Goal: Information Seeking & Learning: Compare options

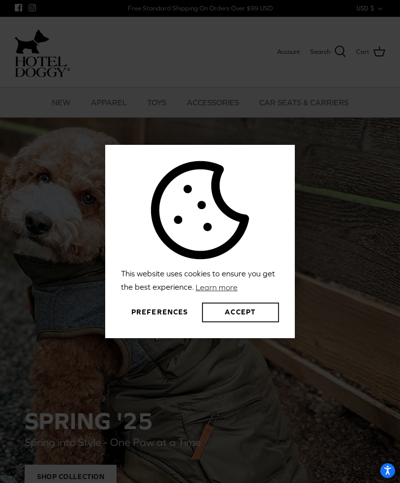
click at [269, 322] on button "Accept" at bounding box center [240, 312] width 77 height 20
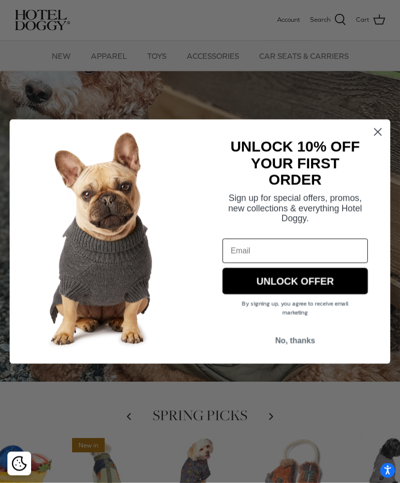
scroll to position [28, 0]
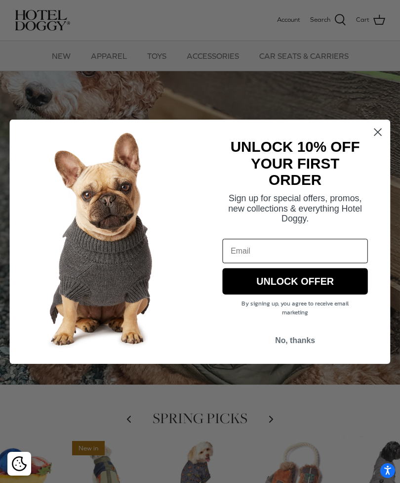
click at [372, 140] on circle "Close dialog" at bounding box center [378, 132] width 16 height 16
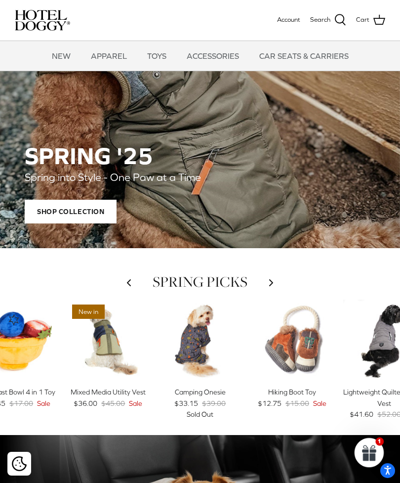
scroll to position [171, 0]
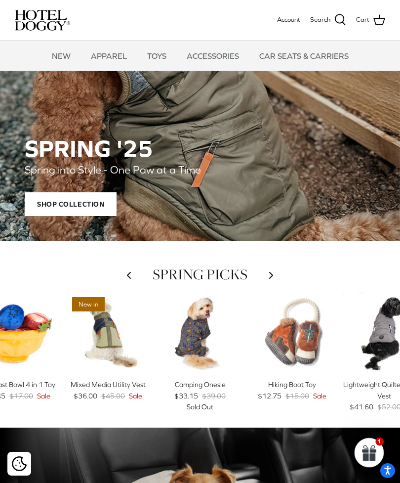
click at [357, 255] on div "SPRING '25 Spring into Style - One Paw at a Time Shop Collection Left SPRING PI…" at bounding box center [200, 455] width 400 height 1220
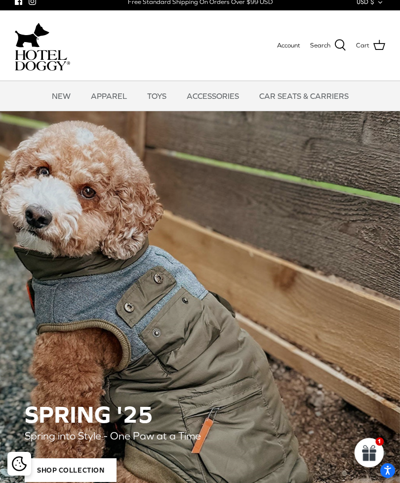
scroll to position [0, 0]
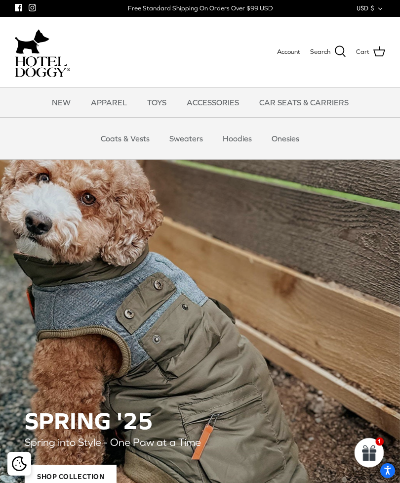
click at [138, 142] on link "Coats & Vests" at bounding box center [125, 139] width 67 height 30
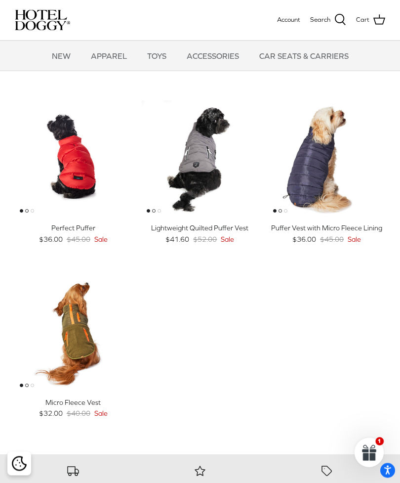
scroll to position [678, 0]
click at [327, 160] on img "Puffer Vest with Micro Fleece Lining" at bounding box center [326, 158] width 117 height 117
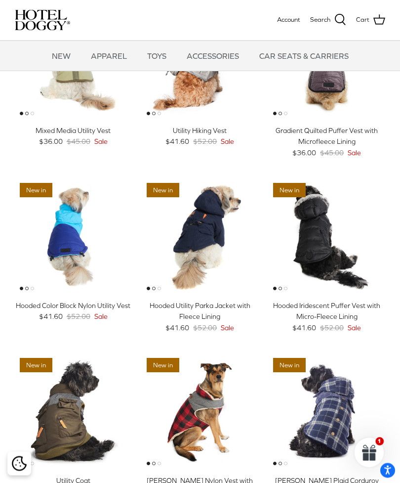
scroll to position [74, 0]
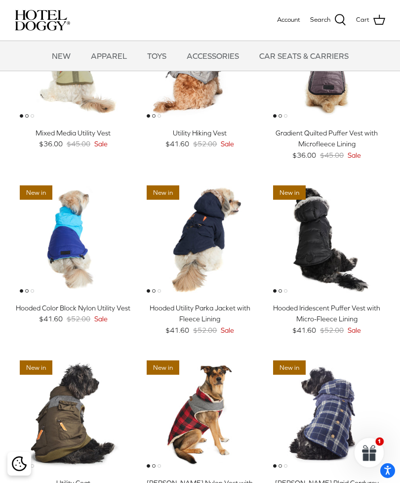
click at [211, 391] on img "Melton Nylon Vest with Sherpa Lining" at bounding box center [200, 413] width 117 height 117
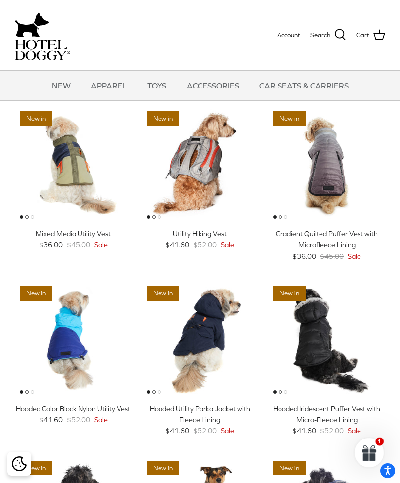
scroll to position [105, 0]
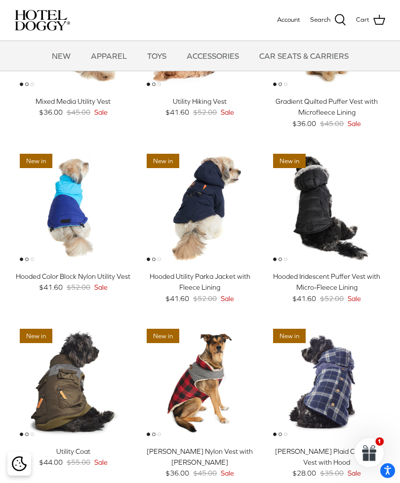
click at [344, 358] on img "Melton Plaid Corduroy Vest with Hood" at bounding box center [326, 382] width 117 height 117
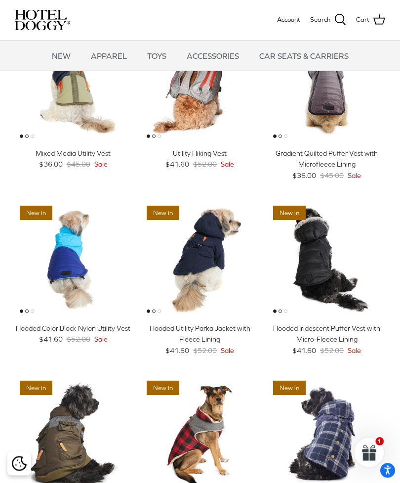
scroll to position [0, 0]
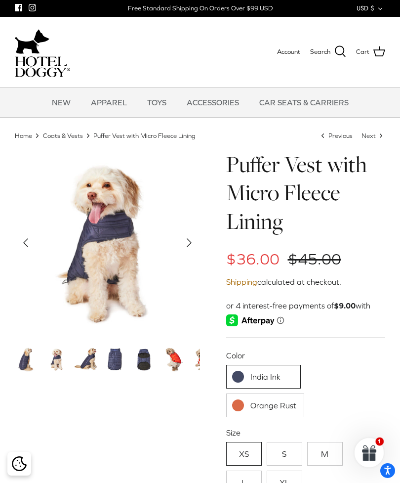
click at [56, 371] on link at bounding box center [57, 359] width 26 height 26
click at [186, 247] on icon "Right" at bounding box center [189, 243] width 16 height 16
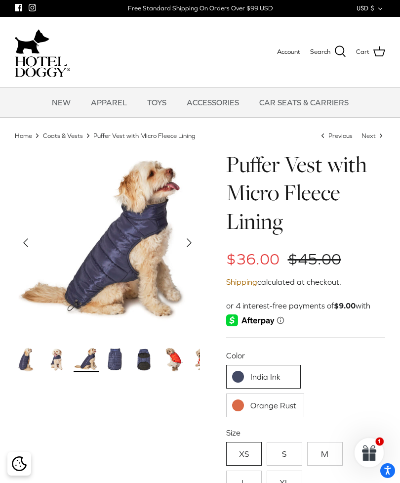
click at [194, 245] on icon "Right" at bounding box center [189, 243] width 16 height 16
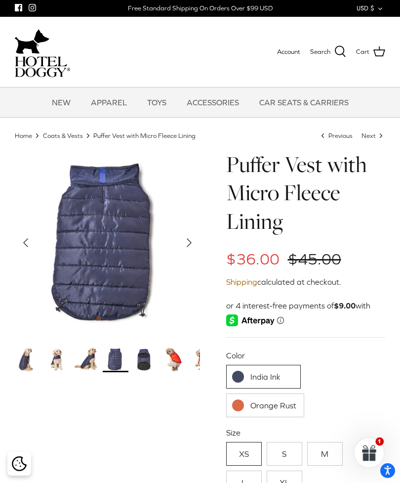
click at [195, 239] on icon "Right" at bounding box center [189, 243] width 16 height 16
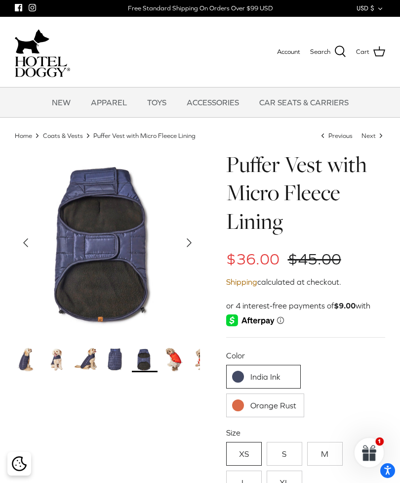
click at [195, 244] on icon "Right" at bounding box center [189, 243] width 16 height 16
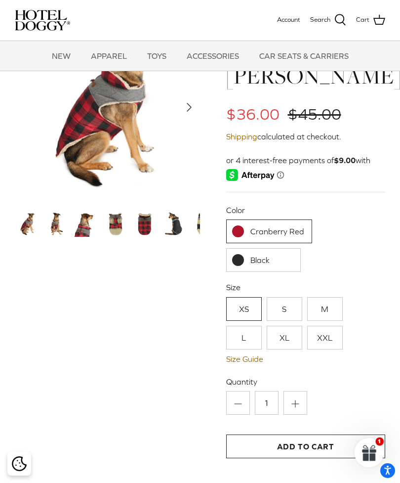
scroll to position [43, 0]
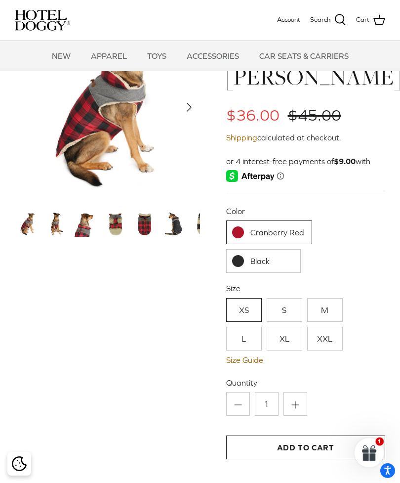
click at [294, 229] on link "Cranberry Red" at bounding box center [269, 232] width 86 height 24
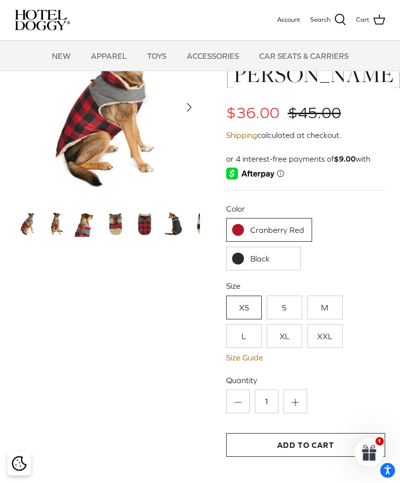
scroll to position [46, 0]
click at [256, 356] on link "Size Guide" at bounding box center [306, 357] width 160 height 9
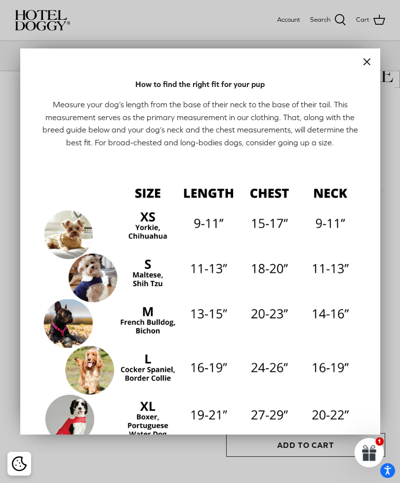
scroll to position [0, 0]
click at [369, 58] on button "Close" at bounding box center [367, 61] width 27 height 27
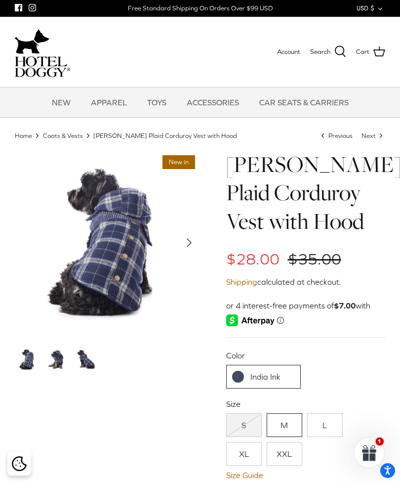
click at [61, 367] on img at bounding box center [57, 359] width 26 height 26
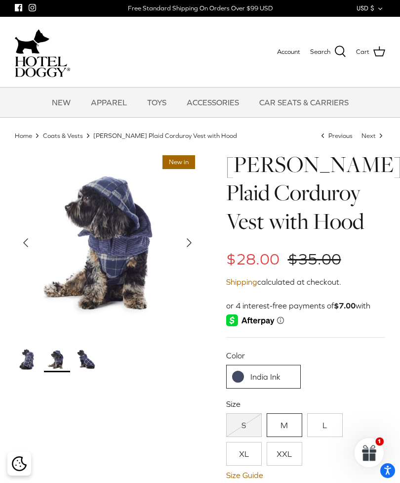
click at [90, 363] on img at bounding box center [87, 359] width 26 height 26
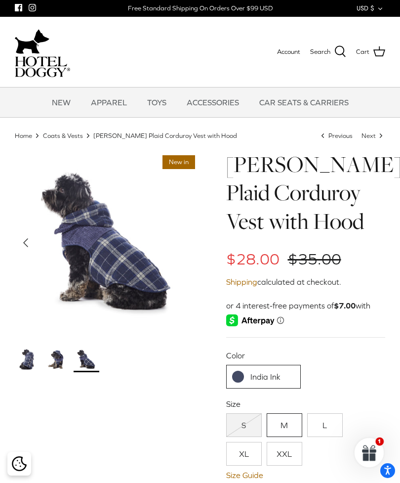
click at [27, 246] on polyline "Previous" at bounding box center [26, 243] width 4 height 8
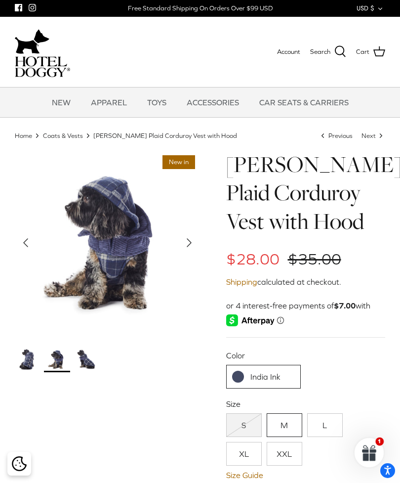
click at [24, 250] on icon "Left" at bounding box center [26, 243] width 16 height 16
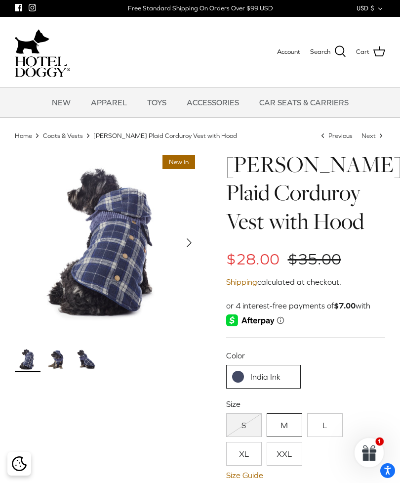
click at [194, 243] on icon "Right" at bounding box center [189, 243] width 16 height 16
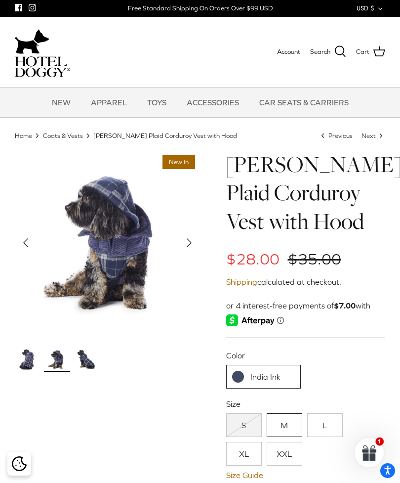
click at [193, 242] on icon "Right" at bounding box center [189, 243] width 16 height 16
